Goal: Transaction & Acquisition: Book appointment/travel/reservation

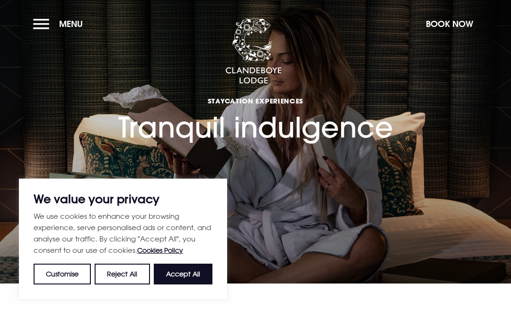
click at [199, 279] on button "Accept All" at bounding box center [183, 274] width 59 height 21
checkbox input "true"
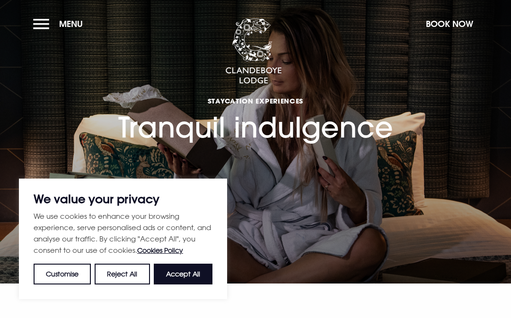
checkbox input "true"
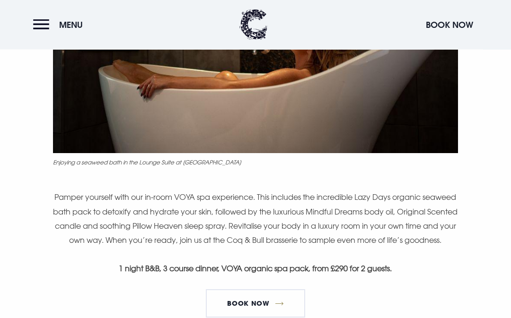
scroll to position [470, 0]
click at [281, 290] on link "Book Now" at bounding box center [255, 304] width 99 height 28
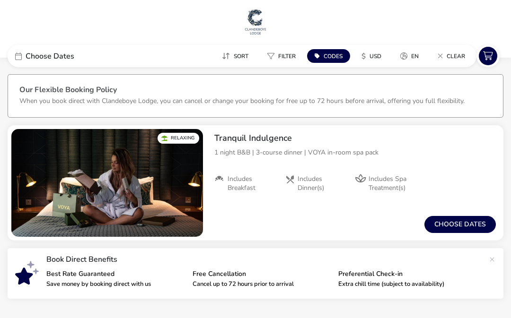
click at [464, 219] on button "Choose dates" at bounding box center [459, 224] width 71 height 17
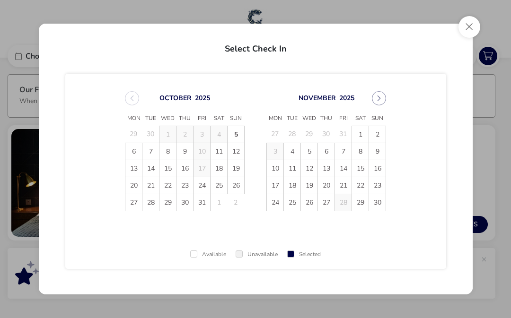
click at [382, 96] on button "Next Month" at bounding box center [379, 98] width 14 height 14
click at [378, 99] on icon "Next Month" at bounding box center [379, 99] width 3 height 6
click at [379, 99] on icon "Next Month" at bounding box center [379, 99] width 3 height 6
click at [310, 207] on span "25" at bounding box center [309, 202] width 17 height 17
click at [328, 207] on span "26" at bounding box center [326, 202] width 17 height 17
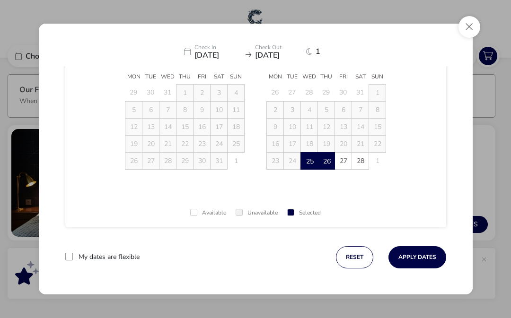
scroll to position [42, 0]
click at [420, 259] on button "Apply Dates" at bounding box center [417, 257] width 58 height 22
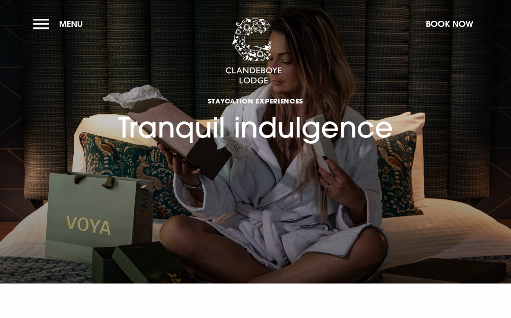
click at [38, 25] on button "Menu" at bounding box center [60, 24] width 54 height 20
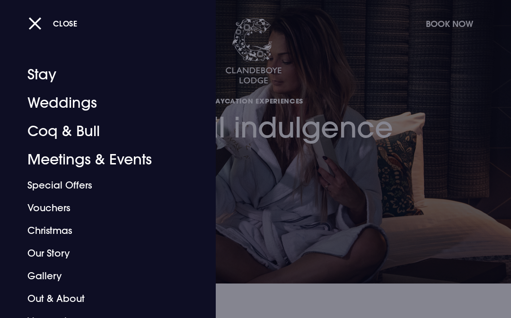
click at [40, 250] on link "Our Story" at bounding box center [101, 253] width 148 height 23
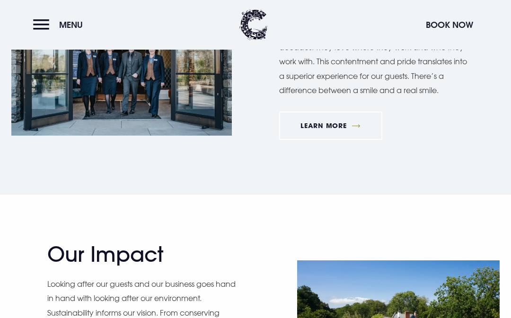
scroll to position [1077, 0]
